Goal: Information Seeking & Learning: Learn about a topic

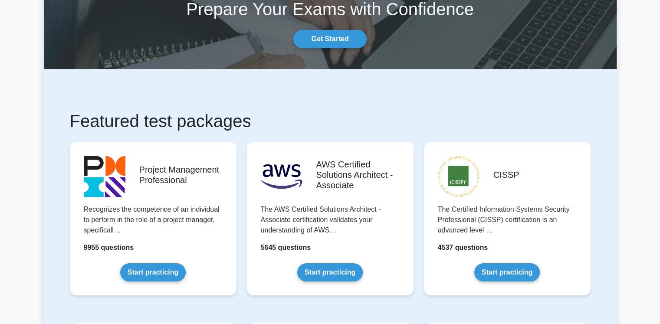
scroll to position [87, 0]
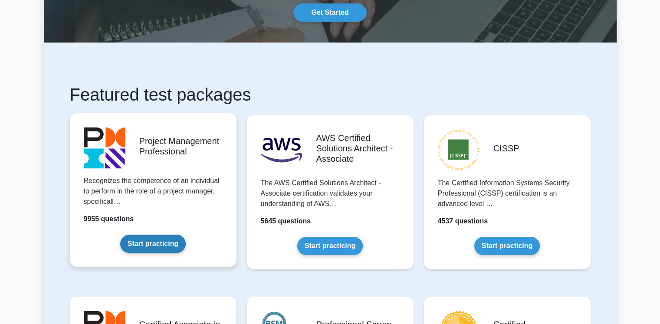
click at [152, 241] on link "Start practicing" at bounding box center [153, 244] width 66 height 18
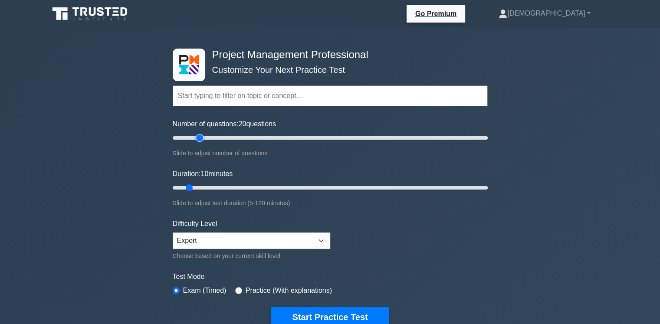
type input "20"
click at [203, 135] on input "Number of questions: 20 questions" at bounding box center [330, 138] width 315 height 10
click at [205, 187] on input "Duration: 15 minutes" at bounding box center [330, 188] width 315 height 10
type input "20"
click at [212, 187] on input "Duration: 20 minutes" at bounding box center [330, 188] width 315 height 10
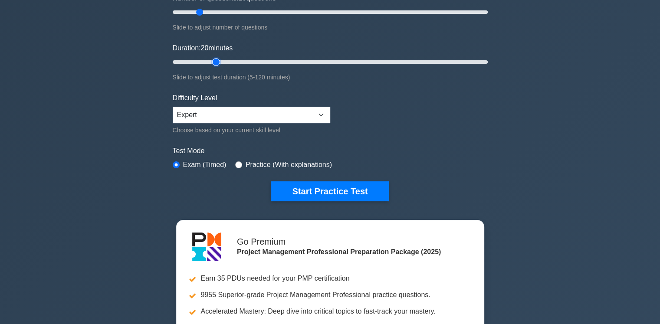
scroll to position [130, 0]
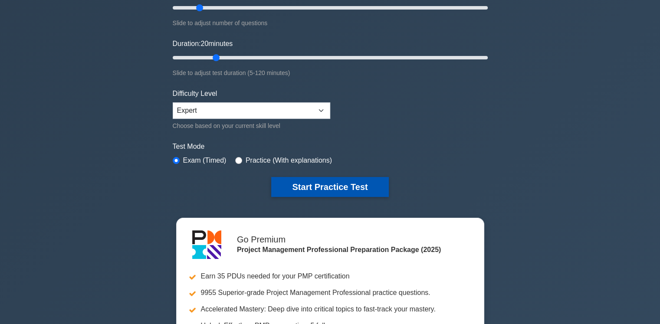
click at [325, 184] on button "Start Practice Test" at bounding box center [329, 187] width 117 height 20
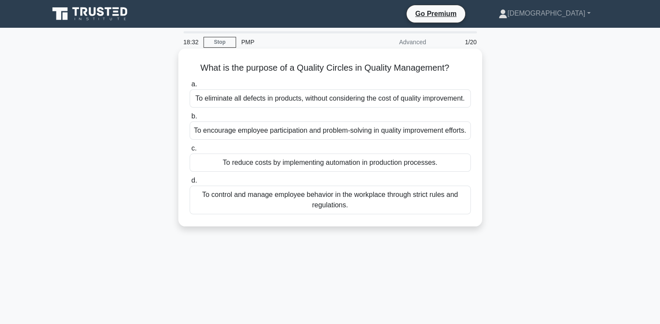
click at [337, 138] on div "To encourage employee participation and problem-solving in quality improvement …" at bounding box center [330, 131] width 281 height 18
click at [190, 119] on input "b. To encourage employee participation and problem-solving in quality improveme…" at bounding box center [190, 117] width 0 height 6
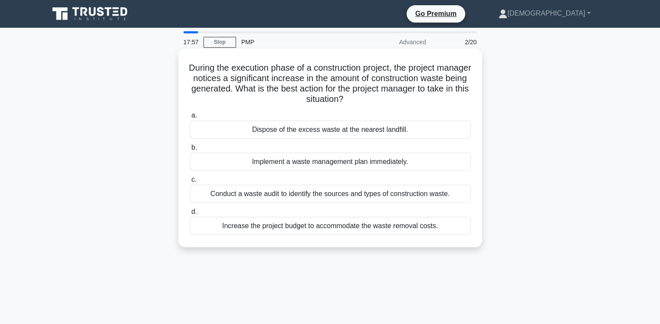
click at [340, 195] on div "Conduct a waste audit to identify the sources and types of construction waste." at bounding box center [330, 194] width 281 height 18
click at [190, 183] on input "c. Conduct a waste audit to identify the sources and types of construction wast…" at bounding box center [190, 180] width 0 height 6
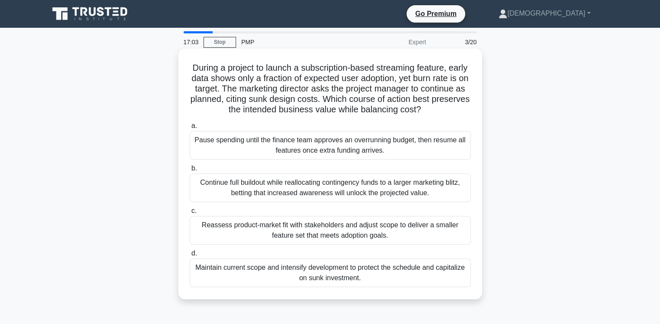
click at [346, 234] on div "Reassess product-market fit with stakeholders and adjust scope to deliver a sma…" at bounding box center [330, 230] width 281 height 29
click at [190, 214] on input "c. Reassess product-market fit with stakeholders and adjust scope to deliver a …" at bounding box center [190, 211] width 0 height 6
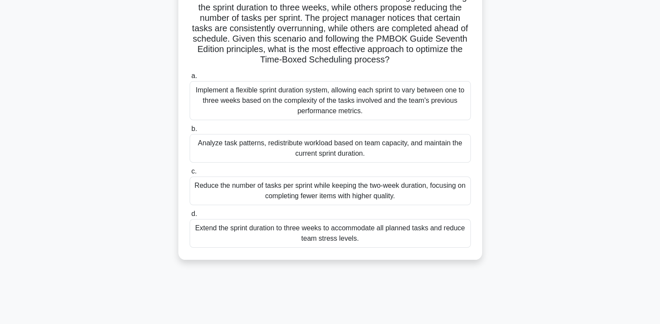
scroll to position [130, 0]
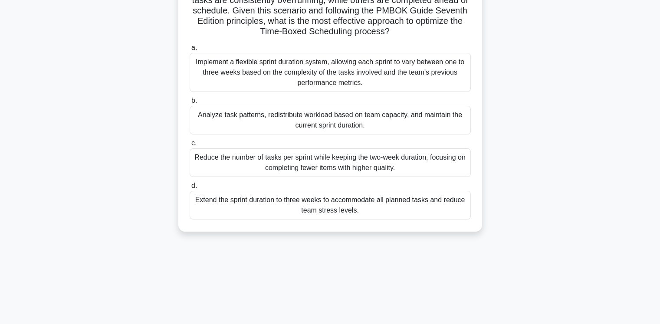
click at [363, 124] on div "Analyze task patterns, redistribute workload based on team capacity, and mainta…" at bounding box center [330, 120] width 281 height 29
click at [190, 104] on input "b. Analyze task patterns, redistribute workload based on team capacity, and mai…" at bounding box center [190, 101] width 0 height 6
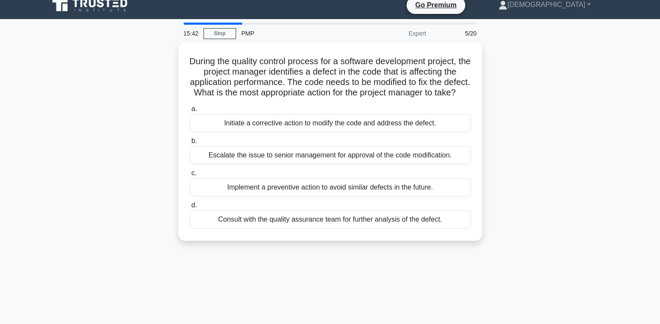
scroll to position [0, 0]
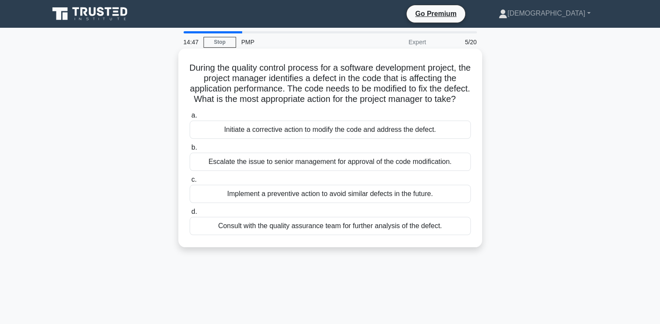
click at [385, 139] on div "Initiate a corrective action to modify the code and address the defect." at bounding box center [330, 130] width 281 height 18
click at [190, 119] on input "a. Initiate a corrective action to modify the code and address the defect." at bounding box center [190, 116] width 0 height 6
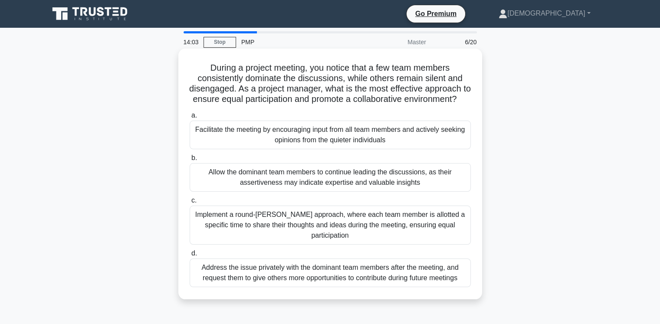
click at [323, 231] on div "Implement a round-[PERSON_NAME] approach, where each team member is allotted a …" at bounding box center [330, 225] width 281 height 39
click at [190, 204] on input "c. Implement a round-[PERSON_NAME] approach, where each team member is allotted…" at bounding box center [190, 201] width 0 height 6
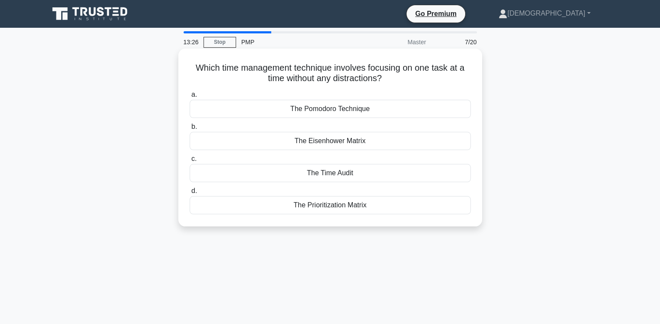
click at [339, 112] on div "The Pomodoro Technique" at bounding box center [330, 109] width 281 height 18
click at [190, 98] on input "a. The Pomodoro Technique" at bounding box center [190, 95] width 0 height 6
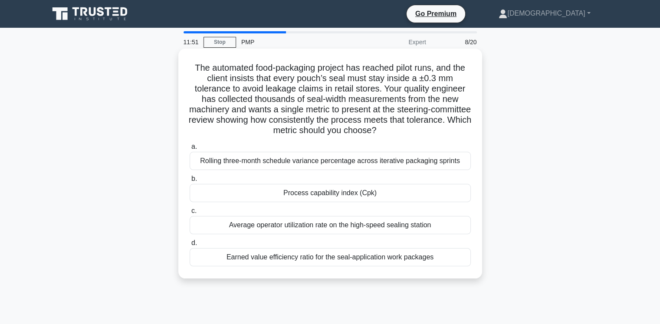
click at [361, 195] on div "Process capability index (Cpk)" at bounding box center [330, 193] width 281 height 18
click at [190, 182] on input "b. Process capability index (Cpk)" at bounding box center [190, 179] width 0 height 6
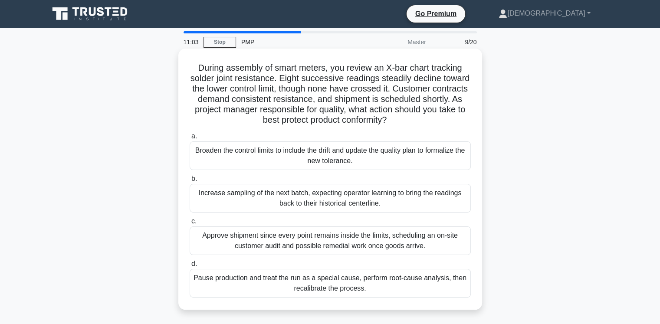
click at [369, 285] on div "Pause production and treat the run as a special cause, perform root-cause analy…" at bounding box center [330, 283] width 281 height 29
click at [190, 267] on input "d. Pause production and treat the run as a special cause, perform root-cause an…" at bounding box center [190, 264] width 0 height 6
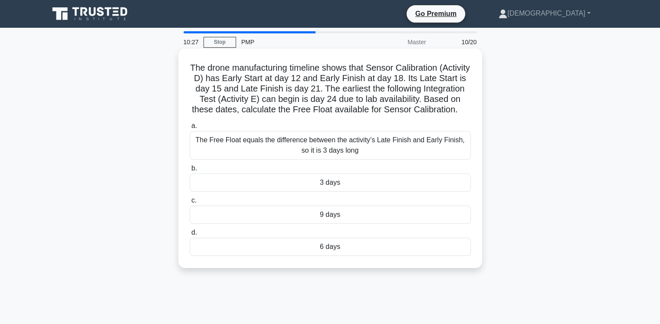
click at [326, 256] on div "6 days" at bounding box center [330, 247] width 281 height 18
click at [190, 236] on input "d. 6 days" at bounding box center [190, 233] width 0 height 6
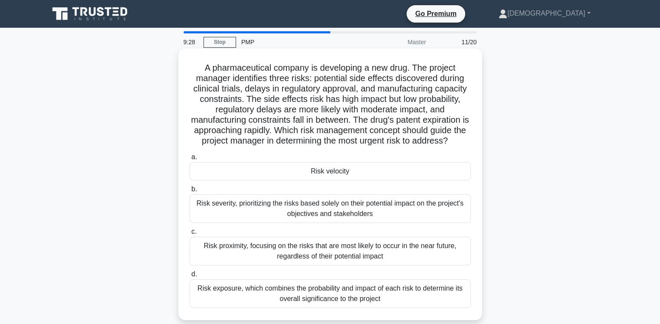
click at [335, 172] on div "Risk velocity" at bounding box center [330, 171] width 281 height 18
click at [190, 160] on input "a. Risk velocity" at bounding box center [190, 158] width 0 height 6
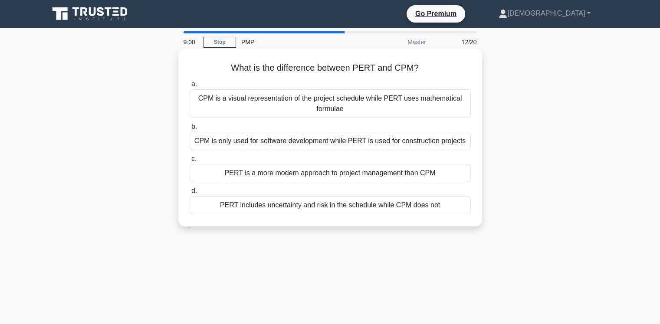
click at [277, 102] on div "CPM is a visual representation of the project schedule while PERT uses mathemat…" at bounding box center [330, 103] width 281 height 29
click at [190, 87] on input "a. CPM is a visual representation of the project schedule while PERT uses mathe…" at bounding box center [190, 85] width 0 height 6
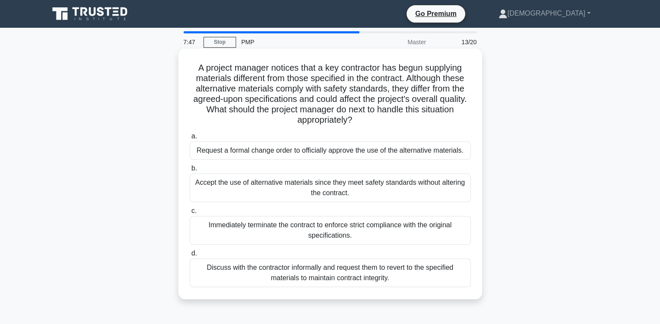
click at [348, 271] on div "Discuss with the contractor informally and request them to revert to the specif…" at bounding box center [330, 273] width 281 height 29
click at [190, 257] on input "d. Discuss with the contractor informally and request them to revert to the spe…" at bounding box center [190, 254] width 0 height 6
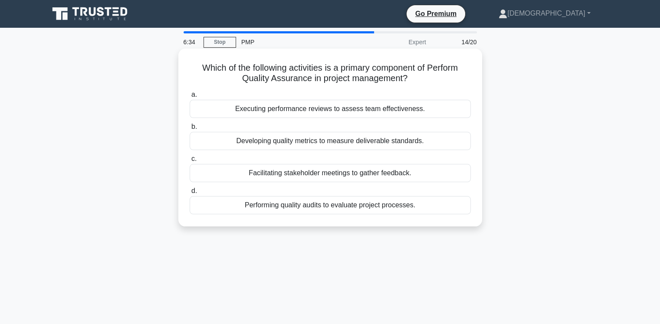
click at [319, 112] on div "Executing performance reviews to assess team effectiveness." at bounding box center [330, 109] width 281 height 18
click at [190, 98] on input "a. Executing performance reviews to assess team effectiveness." at bounding box center [190, 95] width 0 height 6
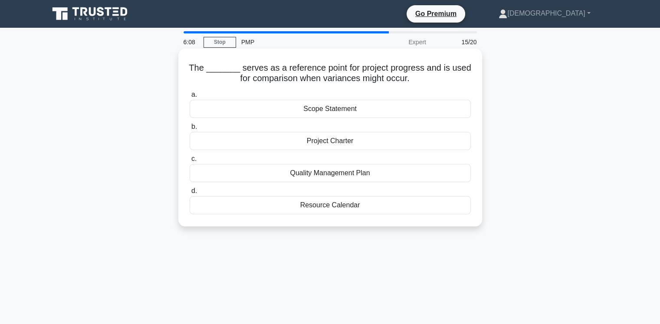
click at [334, 112] on div "Scope Statement" at bounding box center [330, 109] width 281 height 18
click at [190, 98] on input "a. Scope Statement" at bounding box center [190, 95] width 0 height 6
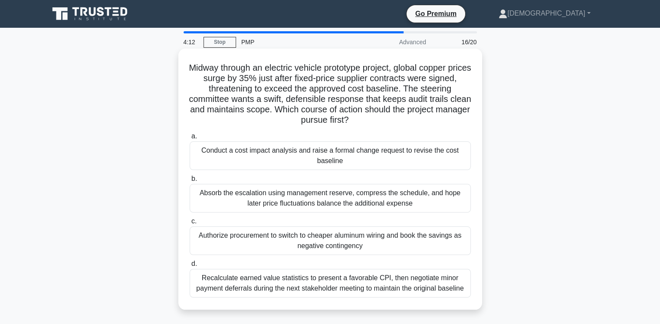
click at [296, 153] on div "Conduct a cost impact analysis and raise a formal change request to revise the …" at bounding box center [330, 156] width 281 height 29
click at [190, 139] on input "a. Conduct a cost impact analysis and raise a formal change request to revise t…" at bounding box center [190, 137] width 0 height 6
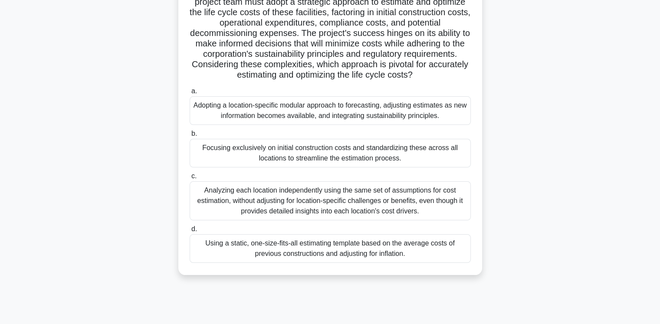
scroll to position [130, 0]
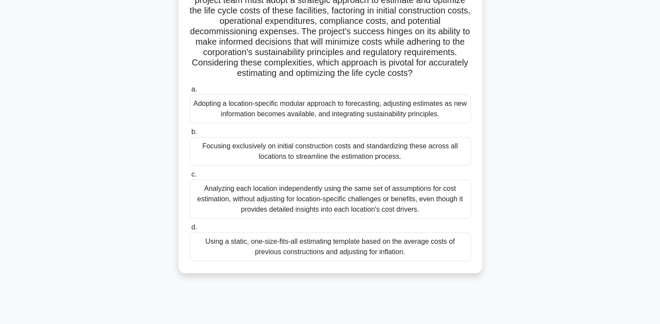
click at [290, 189] on div "Analyzing each location independently using the same set of assumptions for cos…" at bounding box center [330, 199] width 281 height 39
click at [190, 178] on input "c. Analyzing each location independently using the same set of assumptions for …" at bounding box center [190, 175] width 0 height 6
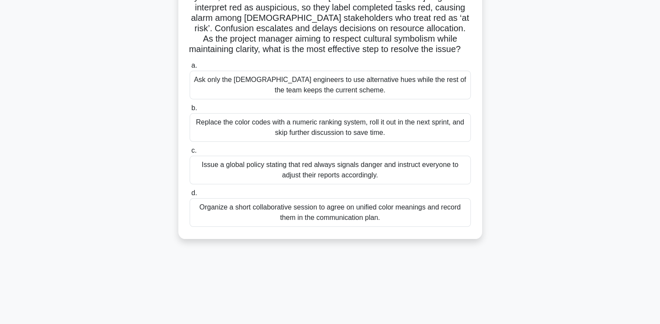
scroll to position [87, 0]
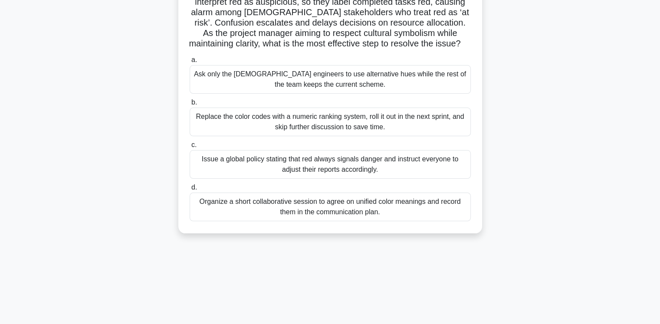
click at [327, 121] on div "Replace the color codes with a numeric ranking system, roll it out in the next …" at bounding box center [330, 122] width 281 height 29
click at [190, 105] on input "b. Replace the color codes with a numeric ranking system, roll it out in the ne…" at bounding box center [190, 103] width 0 height 6
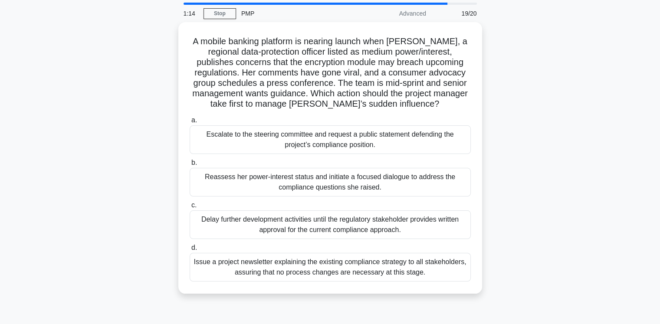
scroll to position [43, 0]
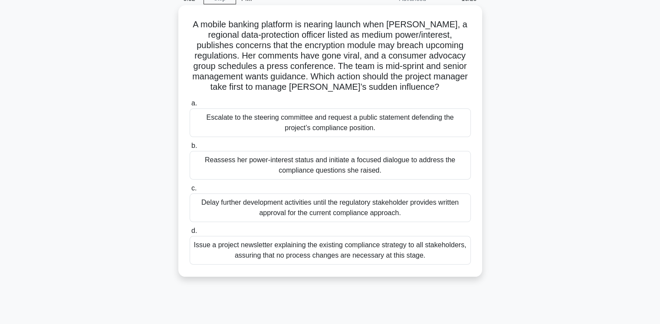
click at [351, 259] on div "Issue a project newsletter explaining the existing compliance strategy to all s…" at bounding box center [330, 250] width 281 height 29
click at [190, 234] on input "d. Issue a project newsletter explaining the existing compliance strategy to al…" at bounding box center [190, 231] width 0 height 6
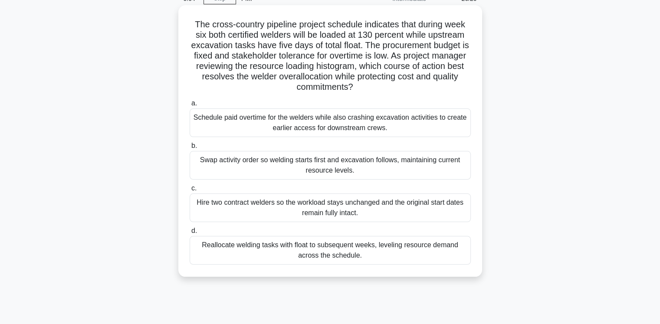
click at [334, 256] on div "Reallocate welding tasks with float to subsequent weeks, leveling resource dema…" at bounding box center [330, 250] width 281 height 29
click at [190, 234] on input "d. Reallocate welding tasks with float to subsequent weeks, leveling resource d…" at bounding box center [190, 231] width 0 height 6
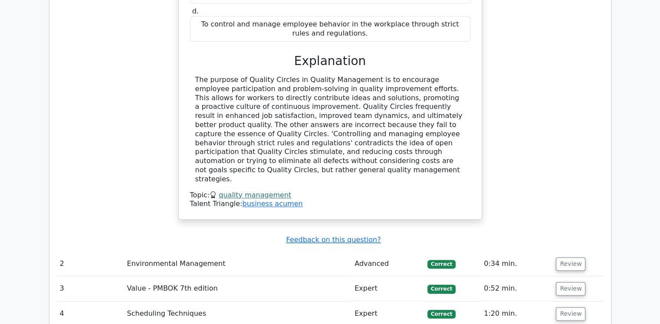
scroll to position [1215, 0]
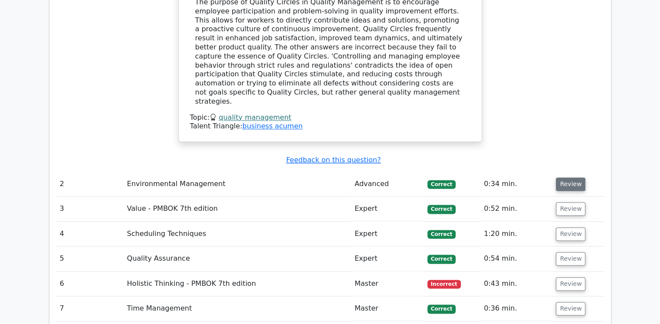
click at [566, 178] on button "Review" at bounding box center [571, 184] width 30 height 13
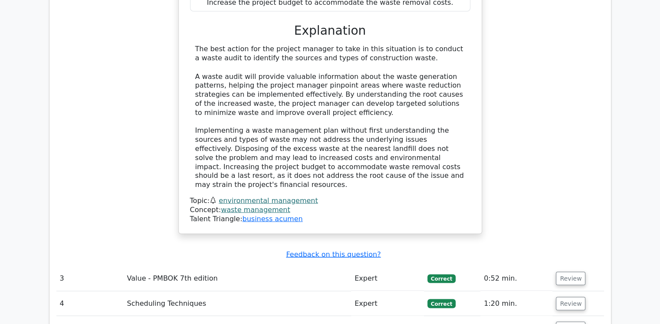
scroll to position [1693, 0]
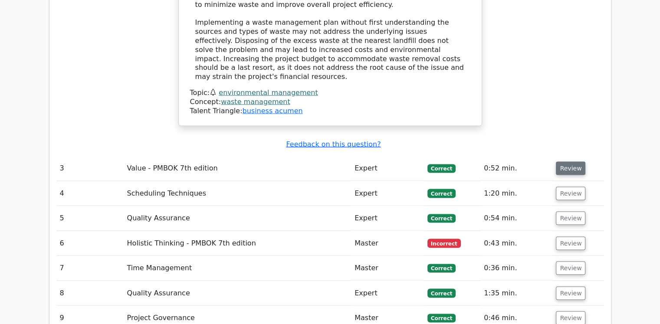
click at [570, 162] on button "Review" at bounding box center [571, 168] width 30 height 13
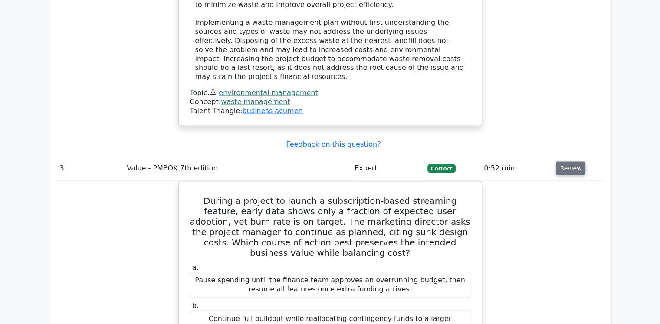
click at [566, 162] on button "Review" at bounding box center [571, 168] width 30 height 13
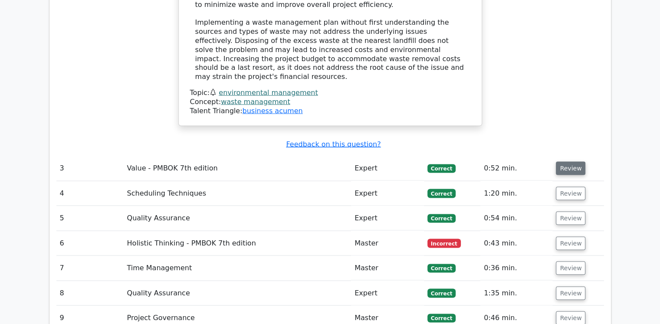
click at [566, 162] on button "Review" at bounding box center [571, 168] width 30 height 13
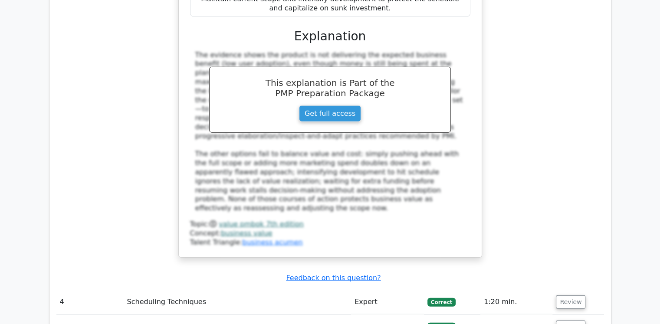
scroll to position [2214, 0]
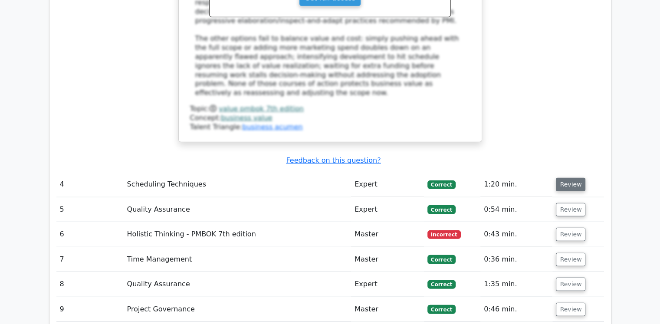
click at [574, 178] on button "Review" at bounding box center [571, 184] width 30 height 13
click at [562, 178] on button "Review" at bounding box center [571, 184] width 30 height 13
click at [570, 178] on button "Review" at bounding box center [571, 184] width 30 height 13
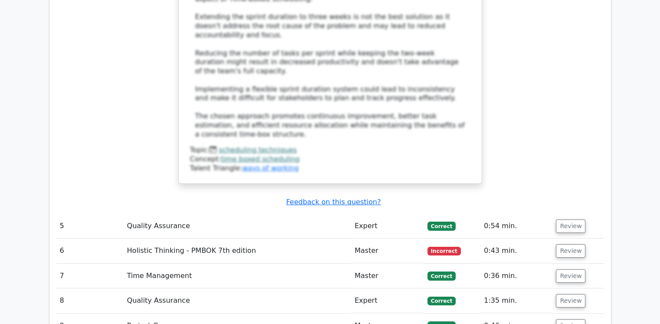
scroll to position [2952, 0]
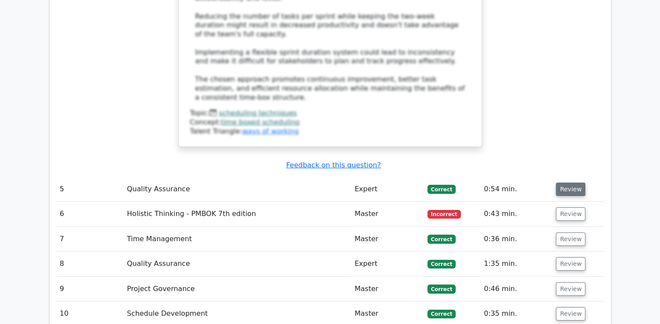
click at [563, 183] on button "Review" at bounding box center [571, 189] width 30 height 13
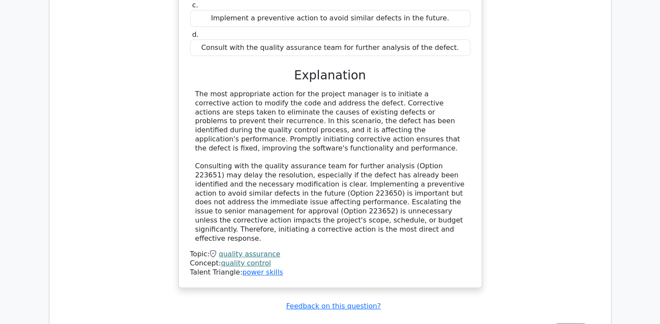
scroll to position [3386, 0]
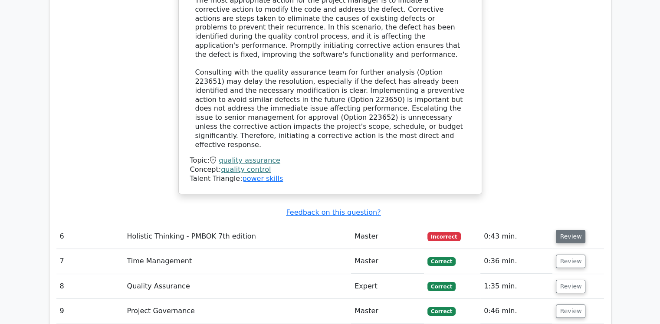
click at [569, 230] on button "Review" at bounding box center [571, 236] width 30 height 13
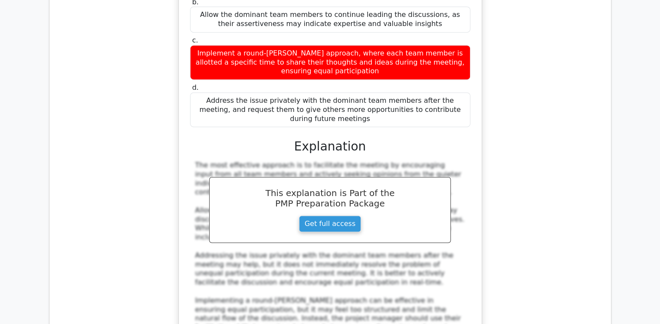
scroll to position [3820, 0]
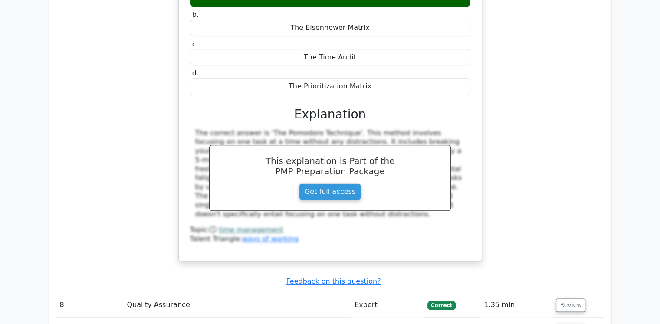
scroll to position [4297, 0]
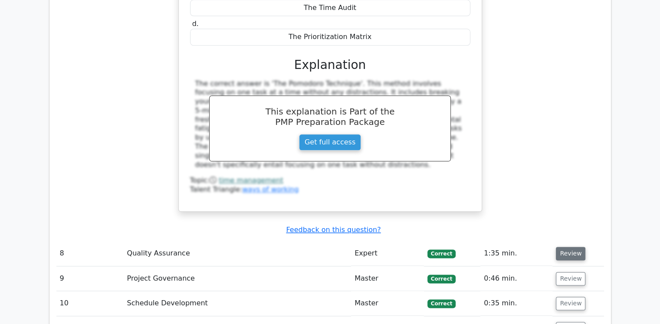
click at [567, 247] on button "Review" at bounding box center [571, 253] width 30 height 13
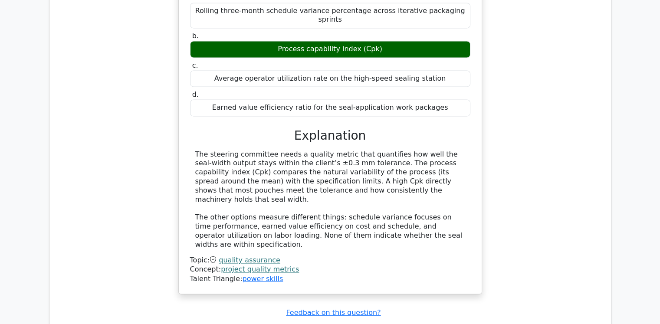
scroll to position [4688, 0]
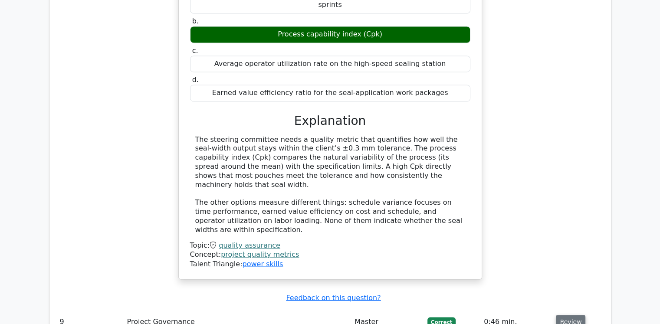
click at [569, 315] on button "Review" at bounding box center [571, 321] width 30 height 13
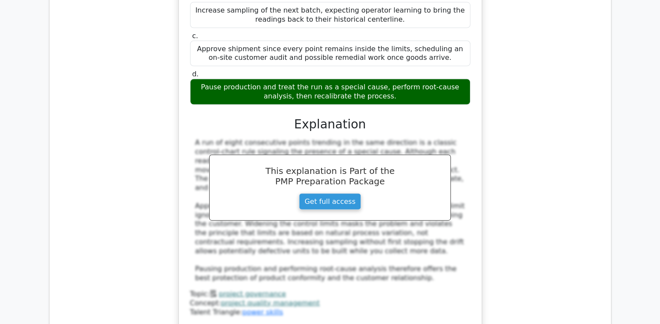
scroll to position [5166, 0]
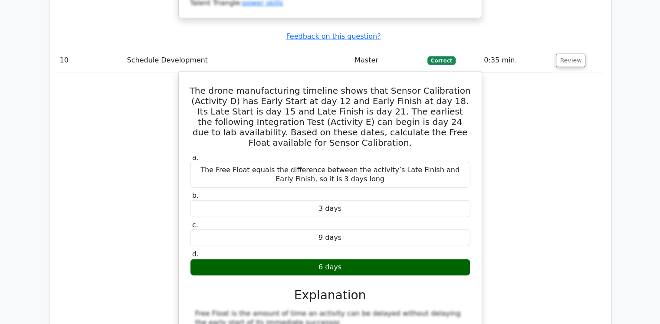
scroll to position [5687, 0]
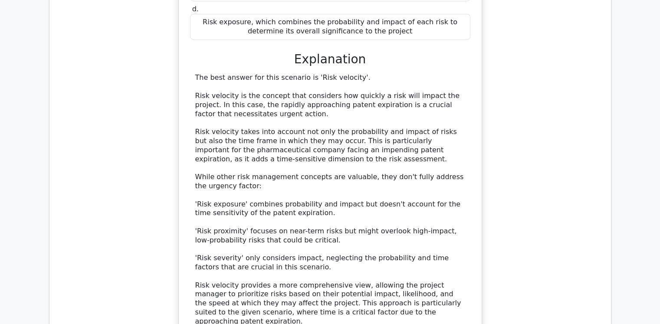
scroll to position [6338, 0]
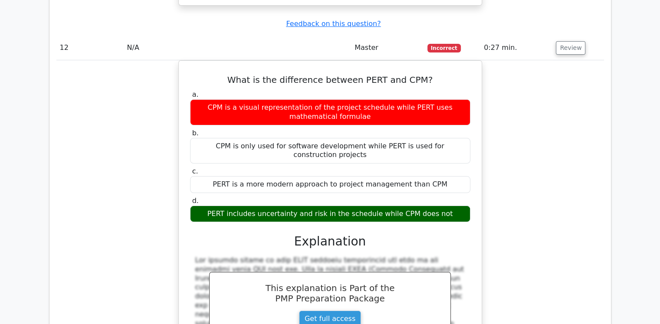
scroll to position [6685, 0]
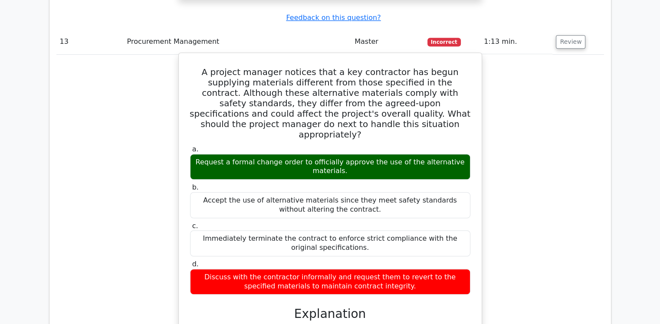
scroll to position [7206, 0]
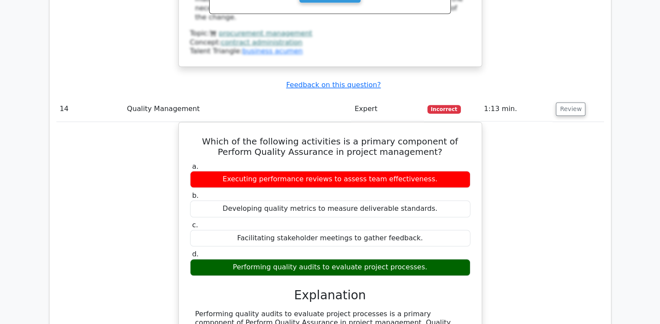
scroll to position [7597, 0]
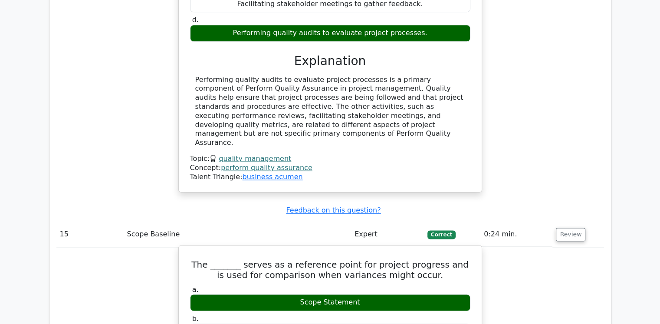
scroll to position [7944, 0]
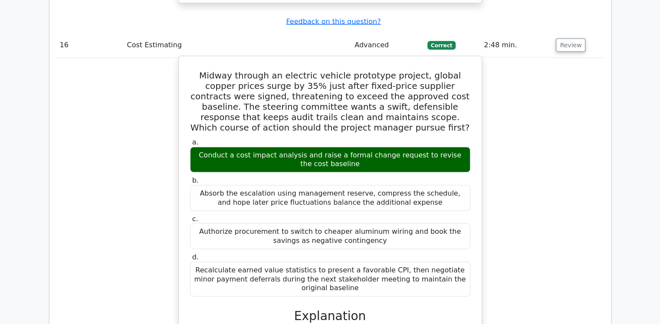
scroll to position [8508, 0]
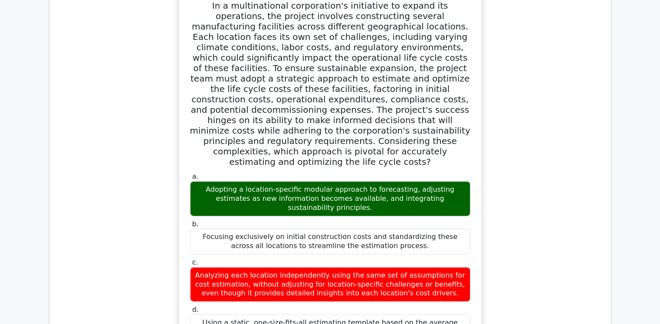
scroll to position [9029, 0]
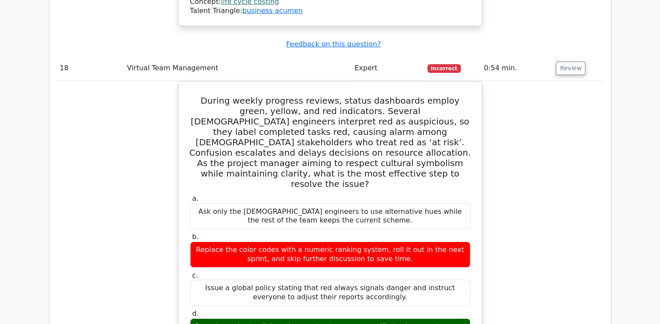
scroll to position [9593, 0]
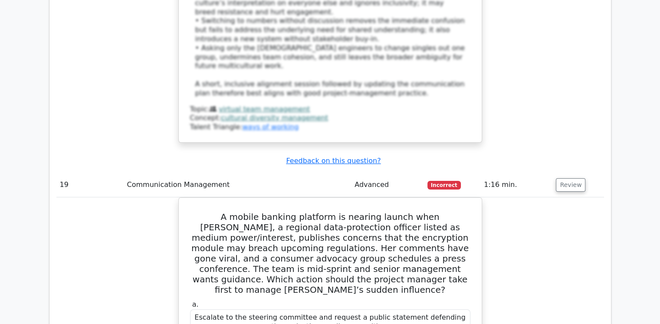
scroll to position [10158, 0]
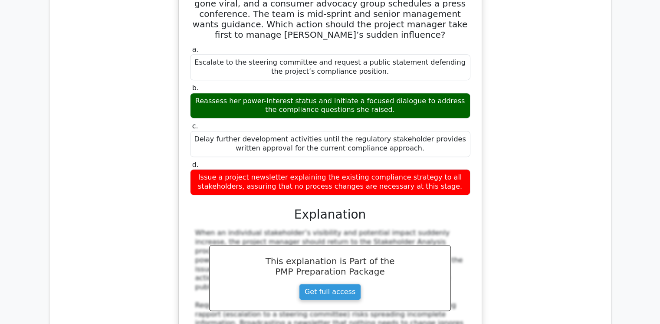
scroll to position [10201, 0]
